Goal: Task Accomplishment & Management: Use online tool/utility

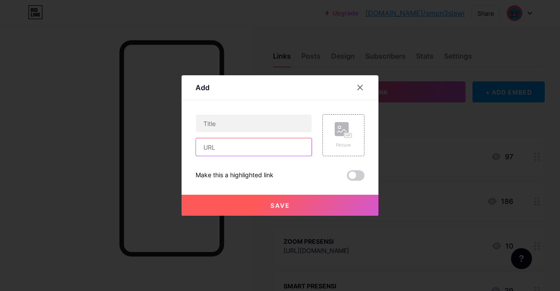
click at [216, 147] on input "text" at bounding box center [253, 146] width 115 height 17
paste input "[URL][DOMAIN_NAME]"
type input "[URL][DOMAIN_NAME]"
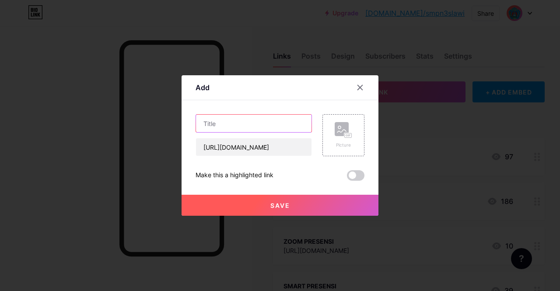
click at [212, 120] on input "text" at bounding box center [253, 123] width 115 height 17
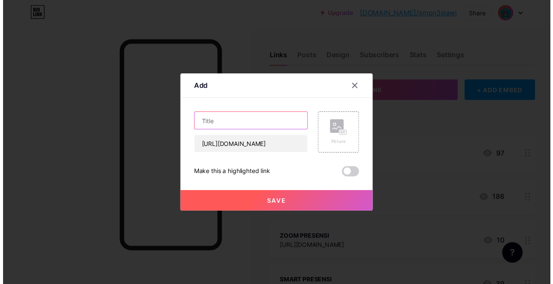
scroll to position [0, 0]
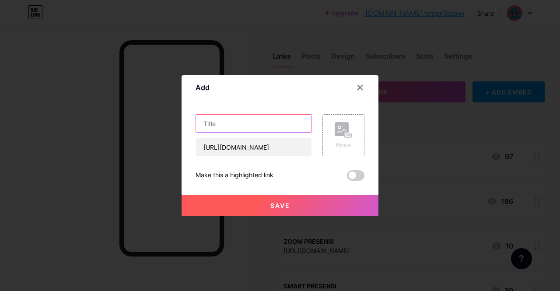
type input "s"
type input "SK PEMBAGIAN TUGAS"
click at [287, 203] on span "Save" at bounding box center [280, 205] width 20 height 7
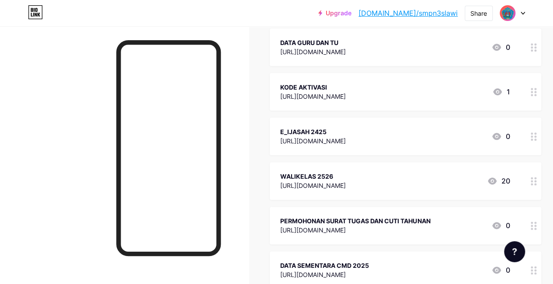
scroll to position [525, 0]
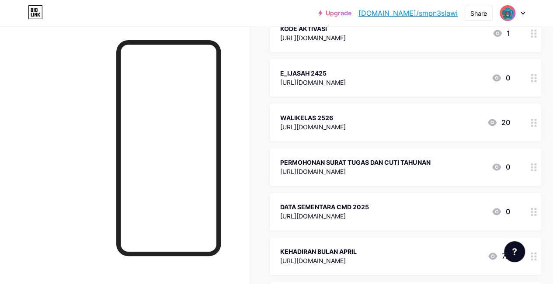
click at [429, 11] on link "[DOMAIN_NAME]/smpn3slawi" at bounding box center [408, 13] width 99 height 10
click at [431, 13] on link "[DOMAIN_NAME]/smpn3slawi" at bounding box center [408, 13] width 99 height 10
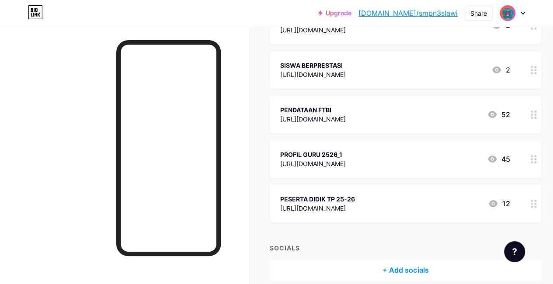
scroll to position [1443, 0]
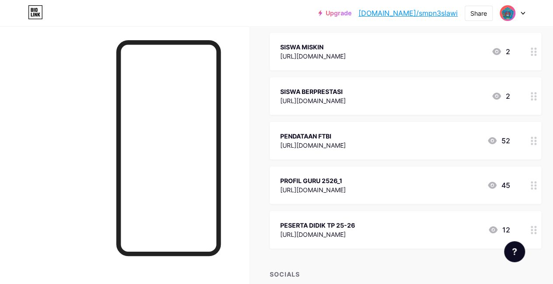
click at [496, 186] on icon at bounding box center [492, 185] width 10 height 10
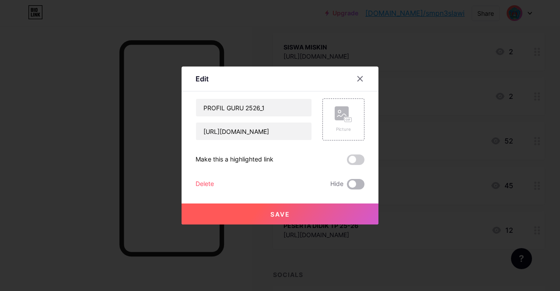
click at [360, 185] on span at bounding box center [355, 184] width 17 height 10
click at [347, 186] on input "checkbox" at bounding box center [347, 186] width 0 height 0
click at [281, 212] on span "Save" at bounding box center [280, 213] width 20 height 7
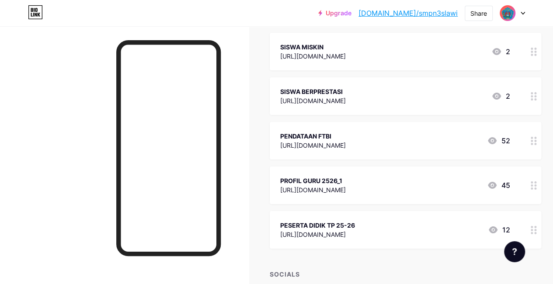
click at [412, 10] on link "[DOMAIN_NAME]/smpn3slawi" at bounding box center [408, 13] width 99 height 10
click at [436, 14] on link "[DOMAIN_NAME]/smpn3slawi" at bounding box center [408, 13] width 99 height 10
